Goal: Task Accomplishment & Management: Use online tool/utility

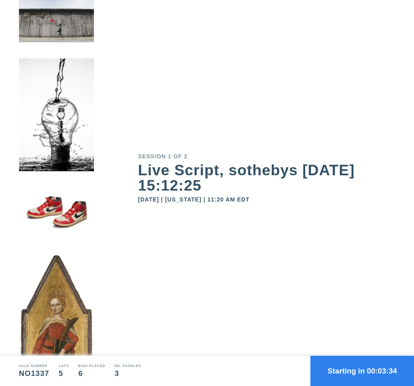
click at [355, 372] on button "Starting in 00:03:34" at bounding box center [362, 371] width 104 height 30
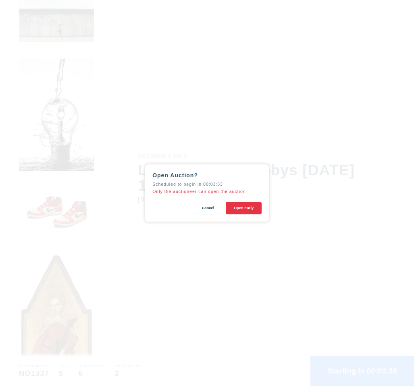
click at [256, 209] on button "Open Early" at bounding box center [244, 208] width 36 height 12
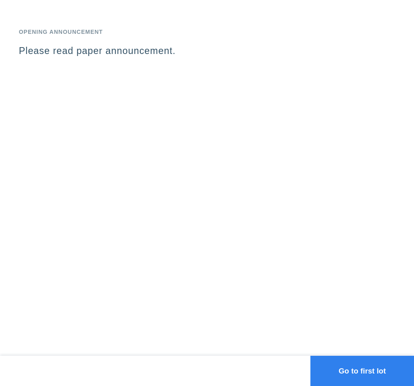
click at [347, 370] on button "Go to first lot" at bounding box center [362, 371] width 104 height 30
click at [366, 360] on button "Go to first lot" at bounding box center [362, 371] width 104 height 30
